Goal: Information Seeking & Learning: Find specific fact

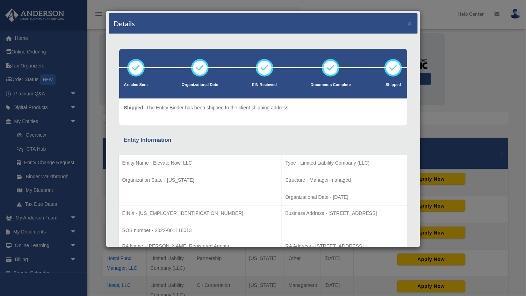
click at [407, 26] on div "Details ×" at bounding box center [263, 23] width 309 height 21
click at [409, 24] on button "×" at bounding box center [410, 23] width 5 height 7
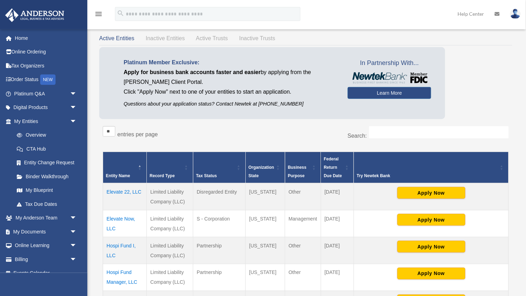
scroll to position [33, 0]
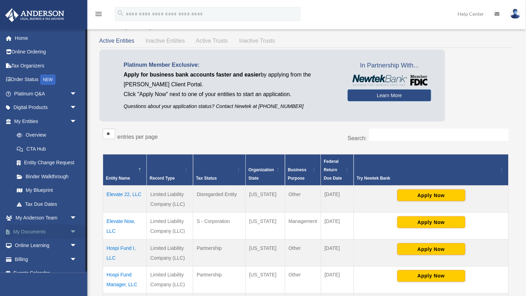
click at [38, 226] on link "My Documents arrow_drop_down" at bounding box center [46, 232] width 82 height 14
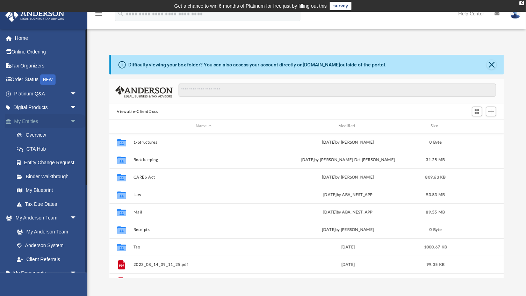
click at [45, 117] on link "My Entities arrow_drop_down" at bounding box center [46, 121] width 82 height 14
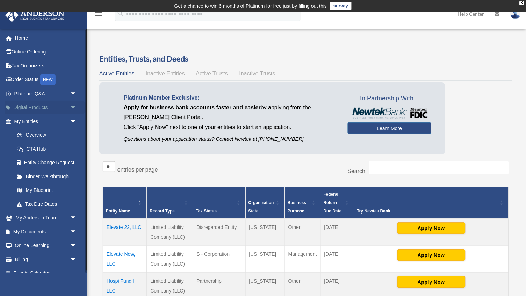
click at [73, 104] on span "arrow_drop_down" at bounding box center [77, 108] width 14 height 14
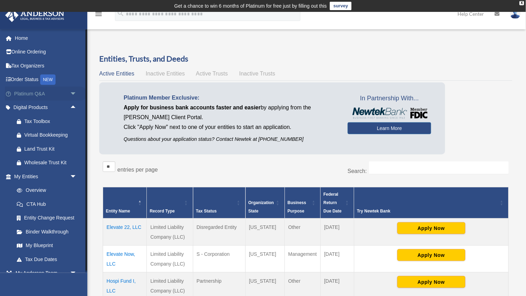
click at [74, 92] on span "arrow_drop_down" at bounding box center [77, 94] width 14 height 14
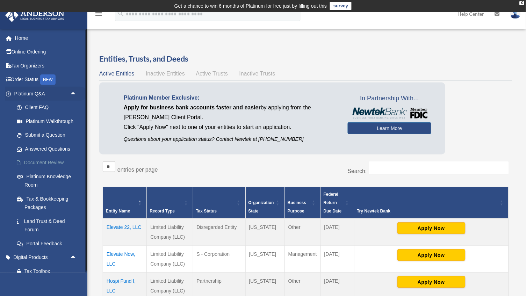
click at [57, 159] on link "Document Review" at bounding box center [49, 163] width 78 height 14
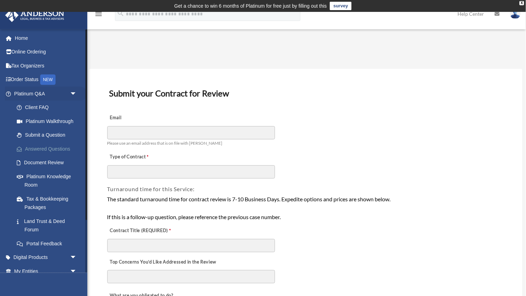
click at [45, 142] on link "Answered Questions" at bounding box center [49, 149] width 78 height 14
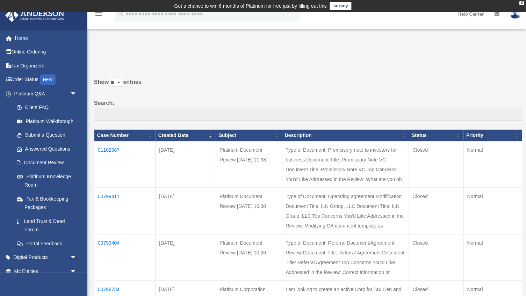
click at [113, 152] on td "01102987" at bounding box center [124, 164] width 61 height 46
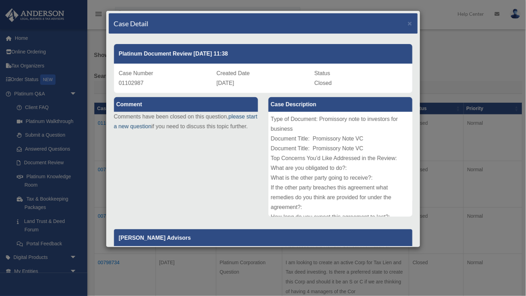
click at [153, 124] on link "please start a new question" at bounding box center [186, 122] width 144 height 16
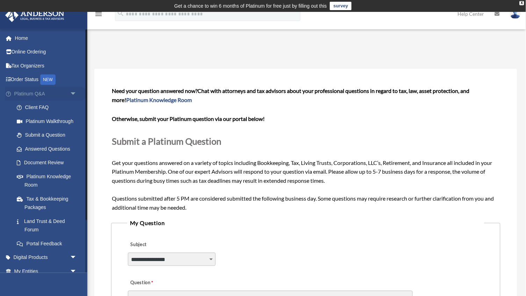
click at [27, 91] on link "Platinum Q&A arrow_drop_down" at bounding box center [46, 94] width 82 height 14
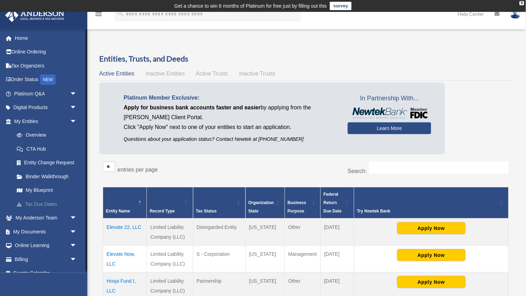
click at [48, 198] on link "Tax Due Dates" at bounding box center [49, 204] width 78 height 14
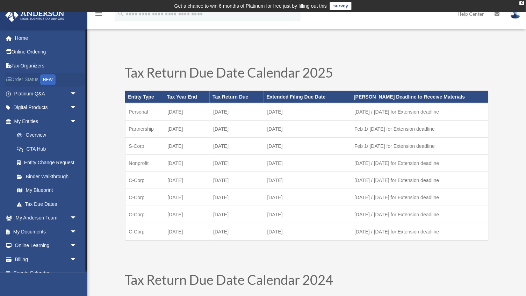
click at [24, 78] on link "Order Status NEW" at bounding box center [46, 80] width 82 height 14
